Goal: Find specific page/section: Find specific page/section

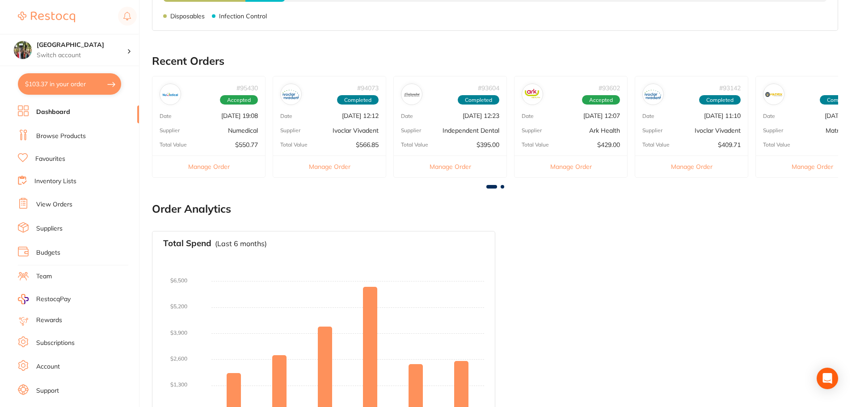
scroll to position [238, 0]
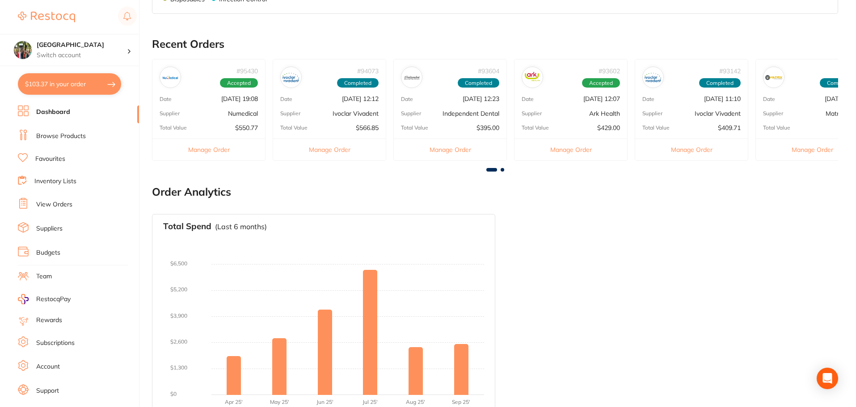
click at [47, 230] on link "Suppliers" at bounding box center [49, 228] width 26 height 9
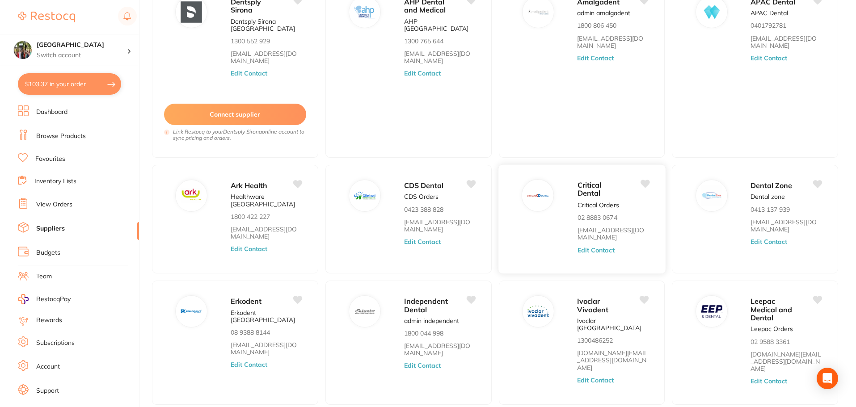
scroll to position [138, 0]
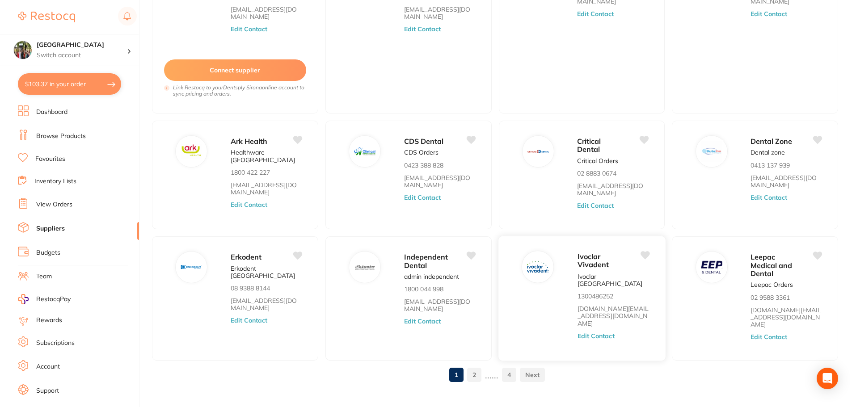
click at [587, 260] on span "Ivoclar Vivadent" at bounding box center [593, 260] width 32 height 17
click at [547, 271] on img at bounding box center [537, 267] width 21 height 21
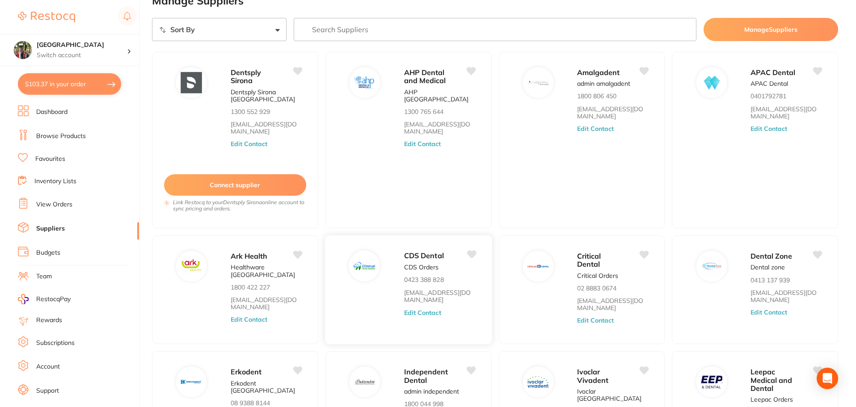
scroll to position [0, 0]
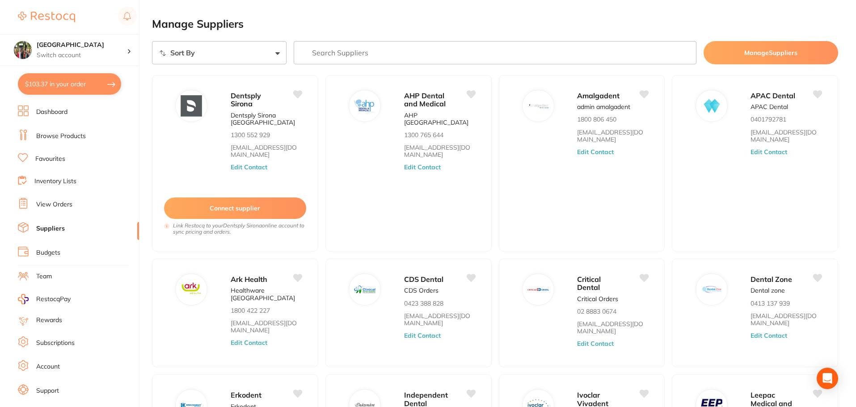
click at [315, 51] on input "search" at bounding box center [495, 52] width 403 height 23
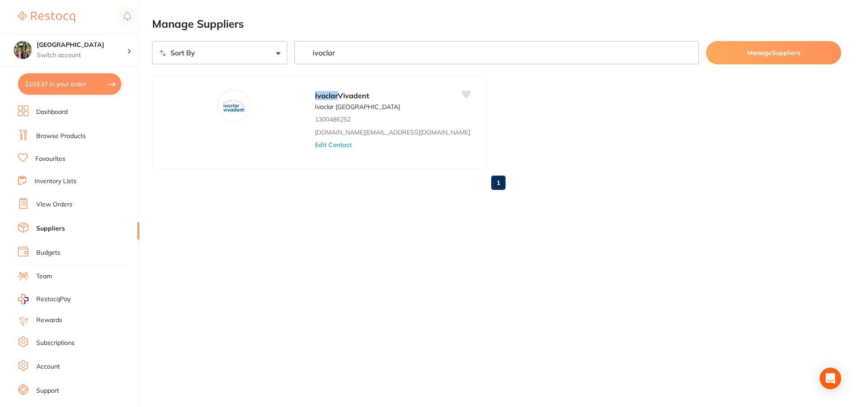
type input "ivoclar"
click at [51, 135] on link "Browse Products" at bounding box center [61, 136] width 50 height 9
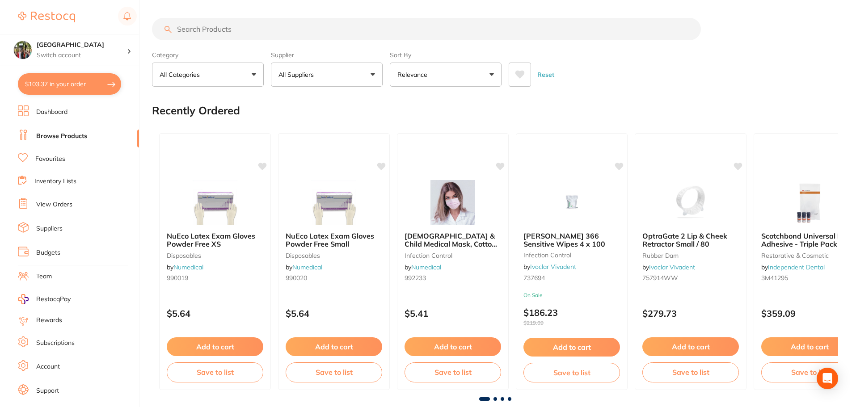
click at [377, 74] on button "All Suppliers" at bounding box center [327, 75] width 112 height 24
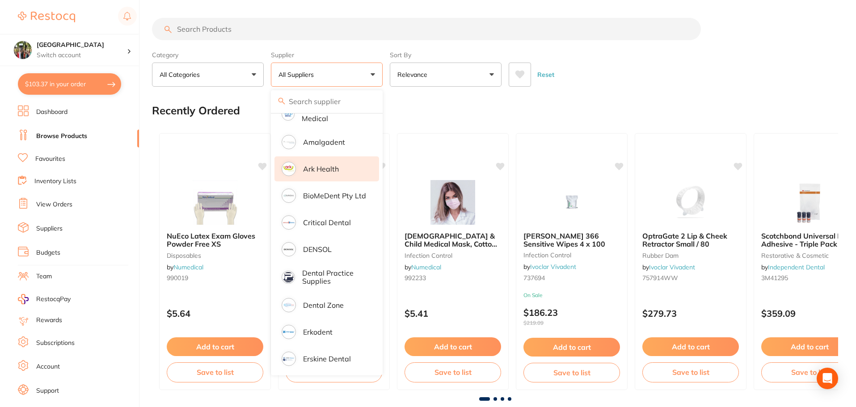
scroll to position [358, 0]
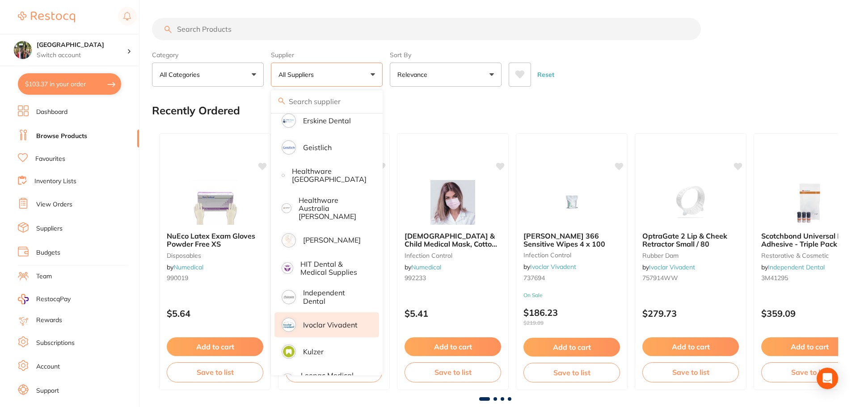
click at [323, 321] on p "Ivoclar Vivadent" at bounding box center [330, 325] width 55 height 8
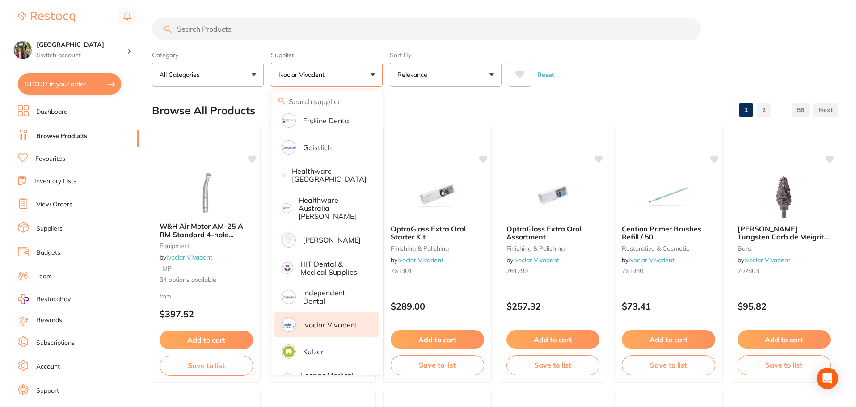
click at [346, 314] on li "Ivoclar Vivadent" at bounding box center [327, 325] width 105 height 25
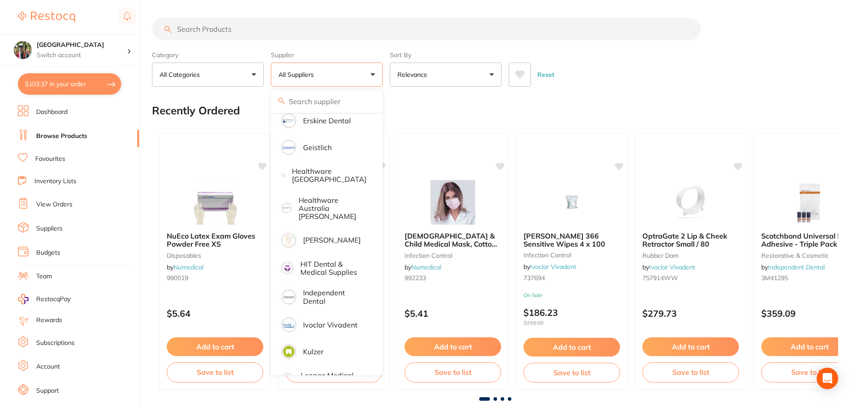
click at [209, 31] on input "search" at bounding box center [426, 29] width 549 height 22
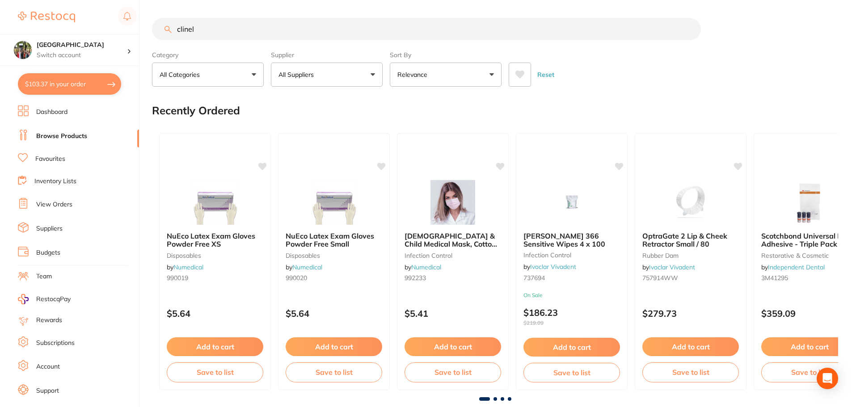
type input "clinell"
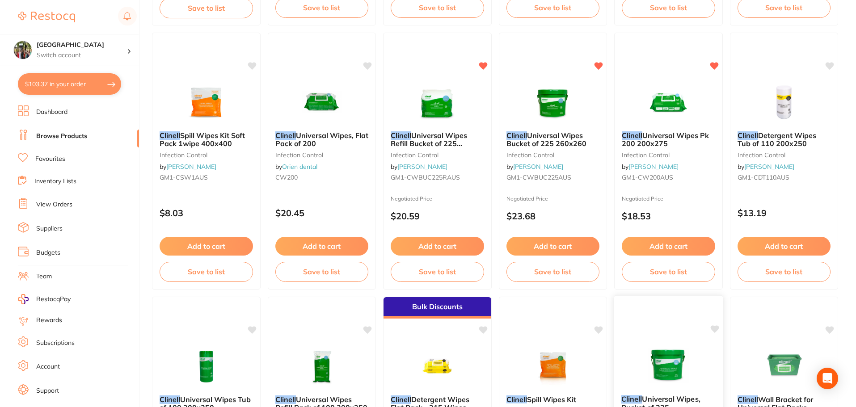
scroll to position [0, 0]
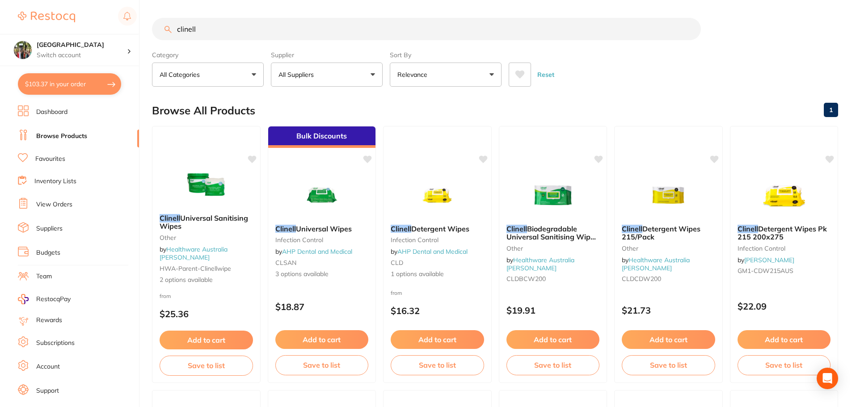
drag, startPoint x: 202, startPoint y: 26, endPoint x: 164, endPoint y: 25, distance: 37.6
click at [164, 25] on input "clinell" at bounding box center [426, 29] width 549 height 22
